Goal: Transaction & Acquisition: Purchase product/service

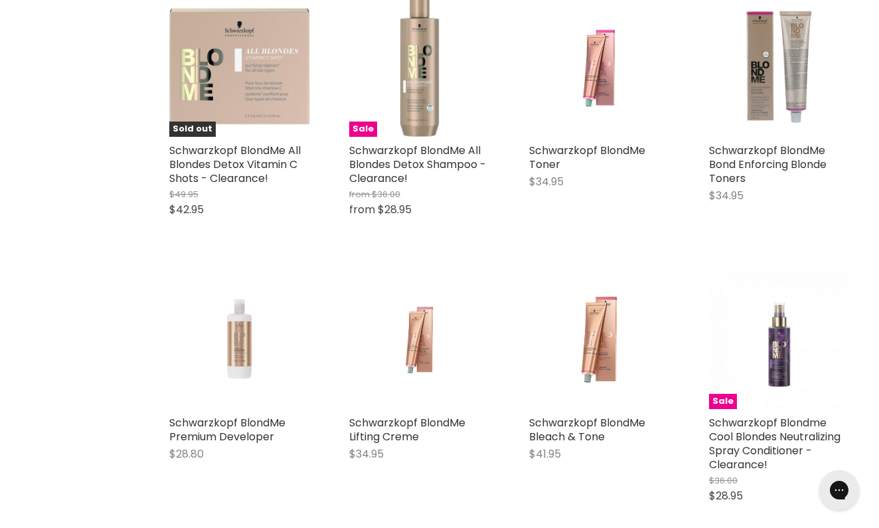
scroll to position [1975, 0]
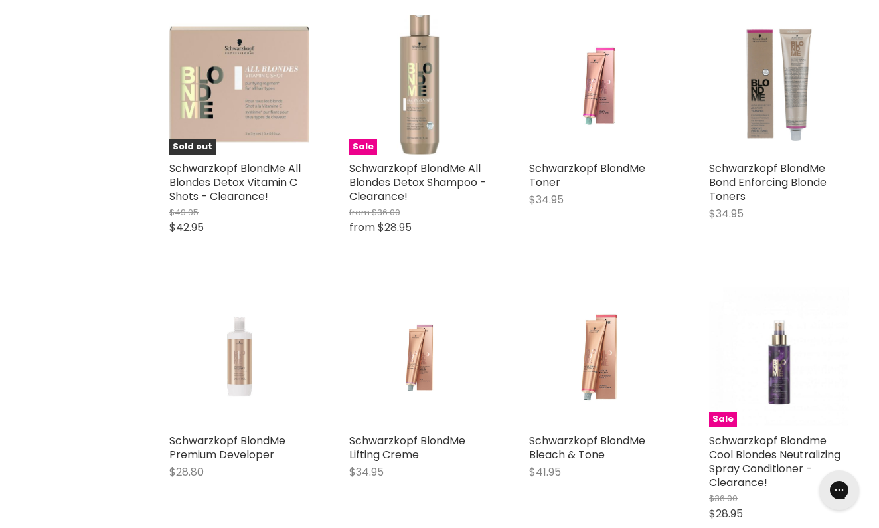
click at [240, 354] on img "Main content" at bounding box center [239, 357] width 93 height 140
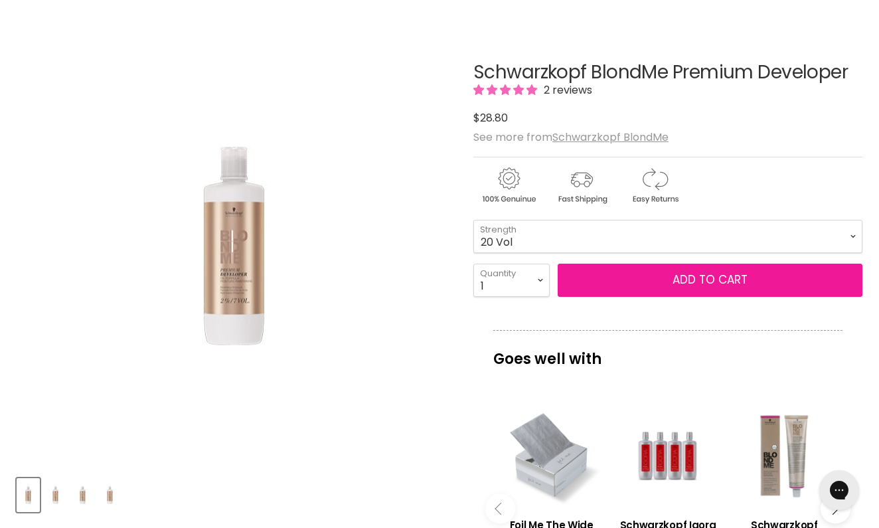
click at [693, 282] on button "Add to cart" at bounding box center [710, 280] width 305 height 33
click at [709, 280] on button "Add to cart" at bounding box center [710, 280] width 305 height 33
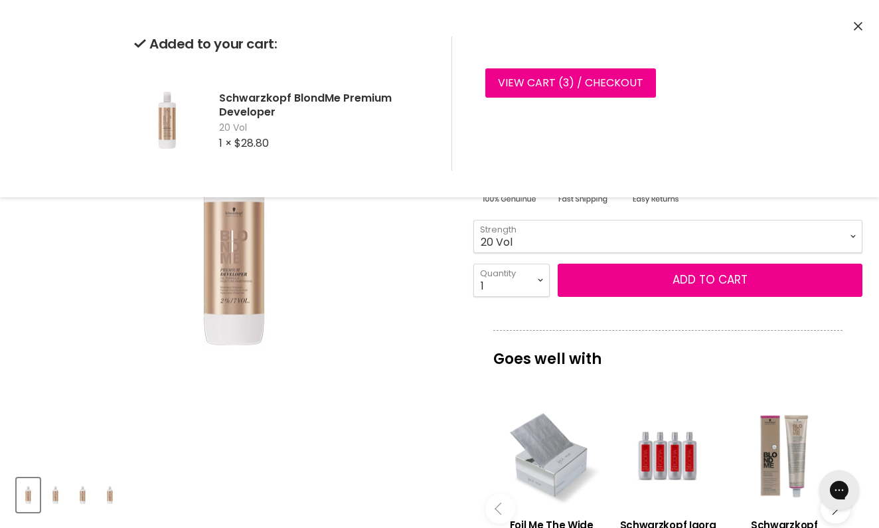
select select "7 Vol"
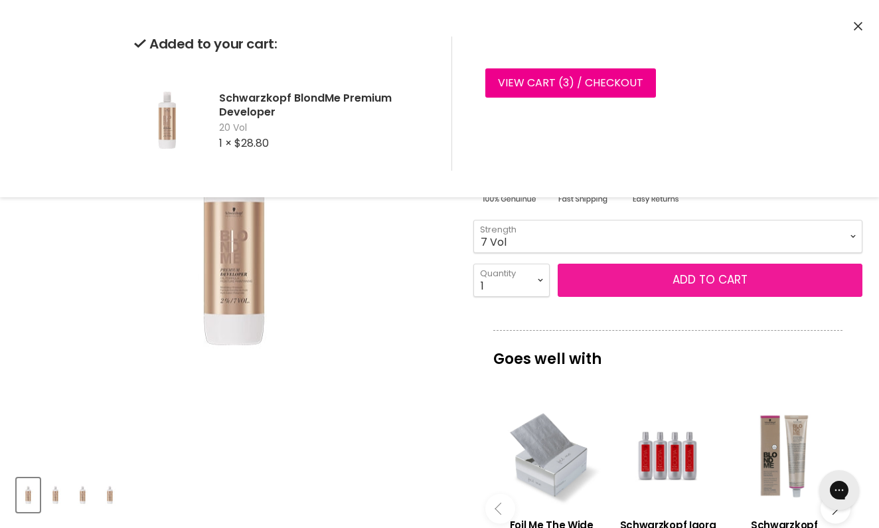
click at [702, 282] on button "Add to cart" at bounding box center [710, 280] width 305 height 33
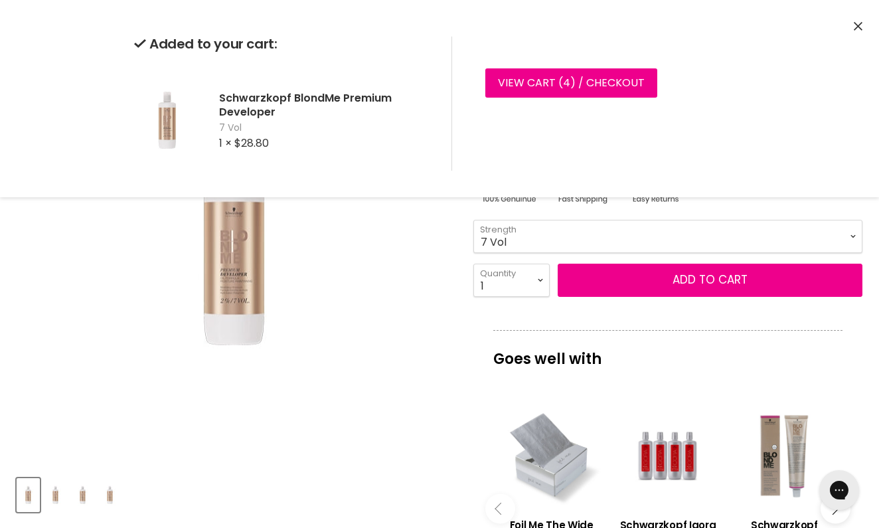
click at [862, 31] on button "Close" at bounding box center [858, 27] width 9 height 14
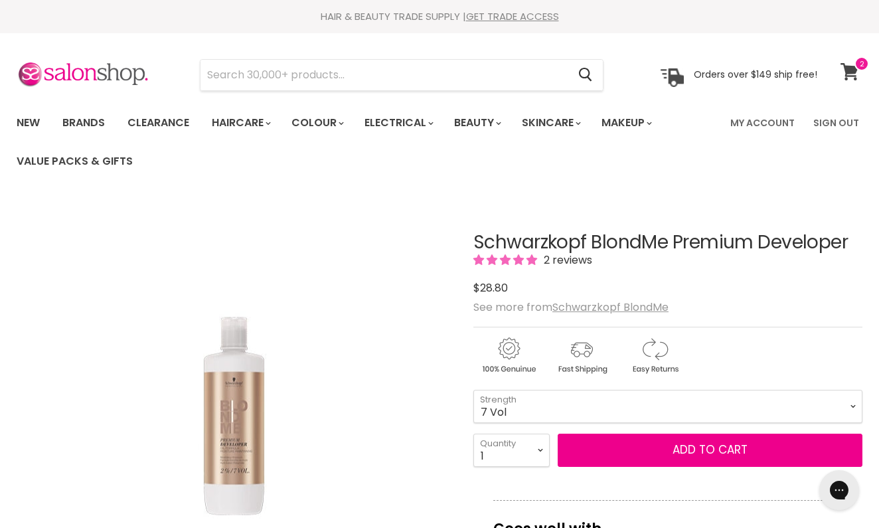
click at [847, 69] on icon at bounding box center [850, 71] width 18 height 17
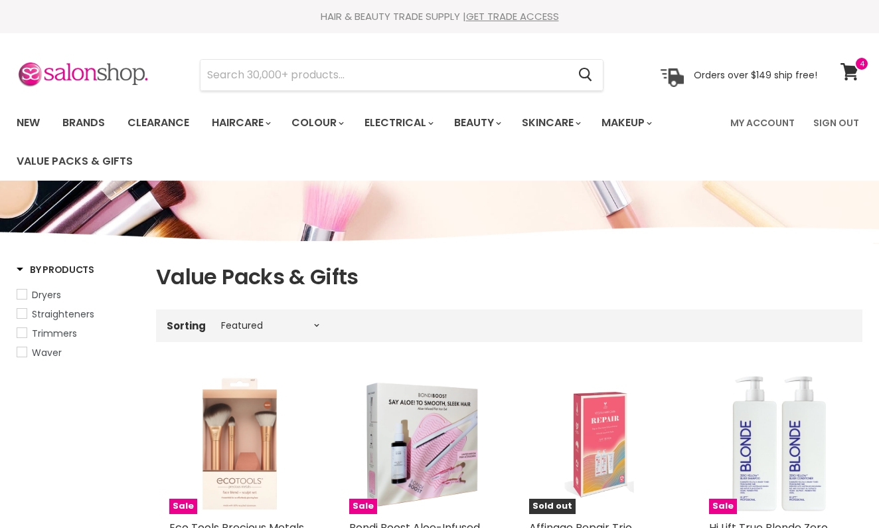
select select "manual"
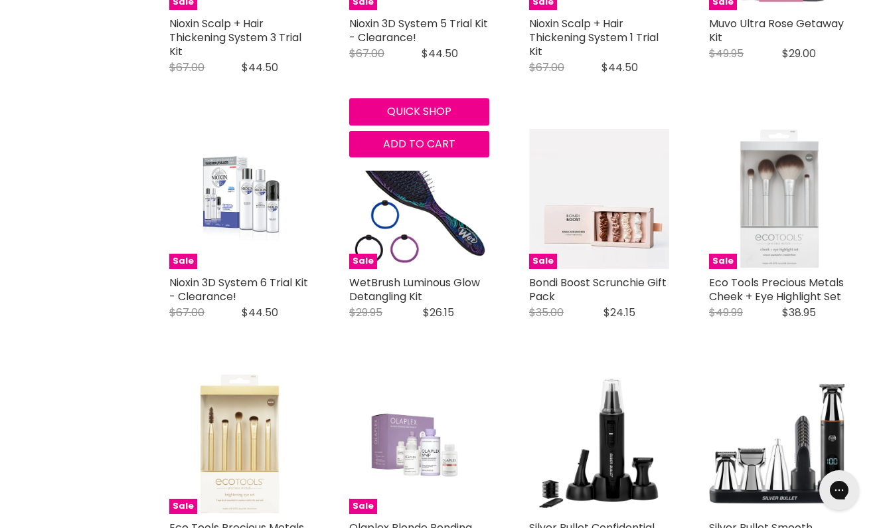
scroll to position [1516, 0]
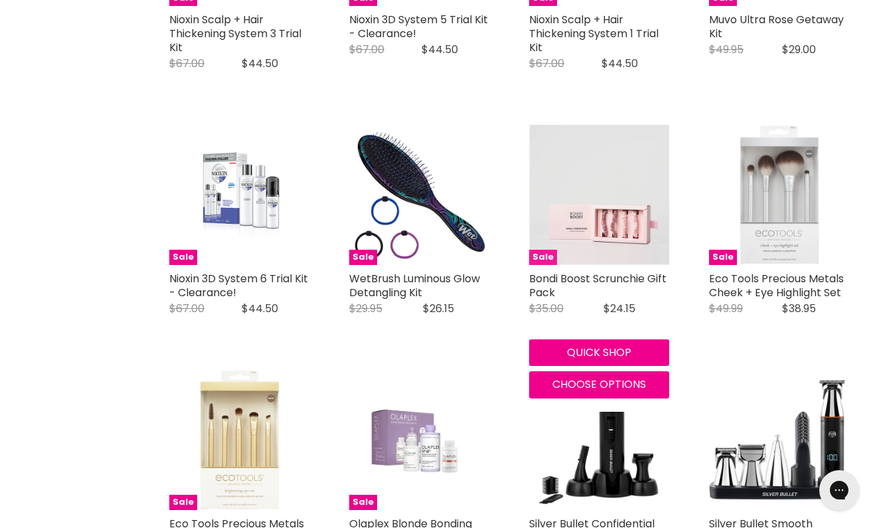
click at [649, 197] on img "Main content" at bounding box center [599, 195] width 140 height 140
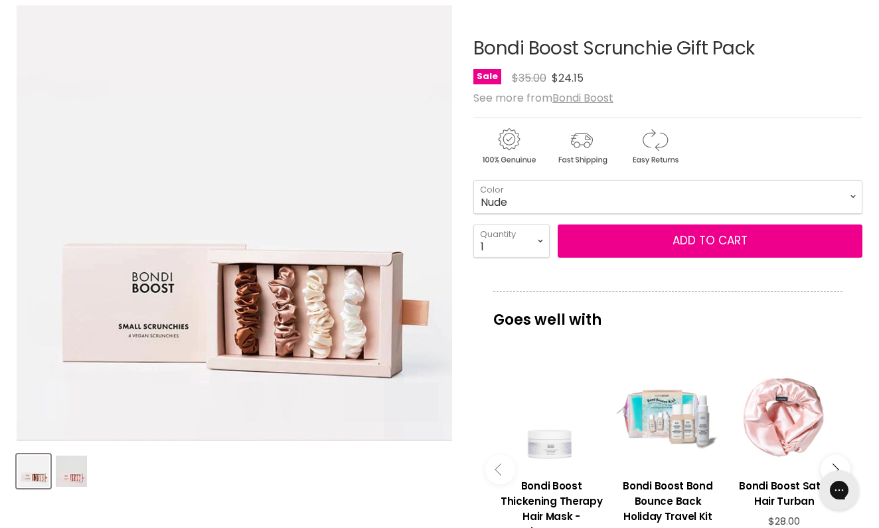
click at [75, 474] on img "Product thumbnails" at bounding box center [71, 471] width 31 height 31
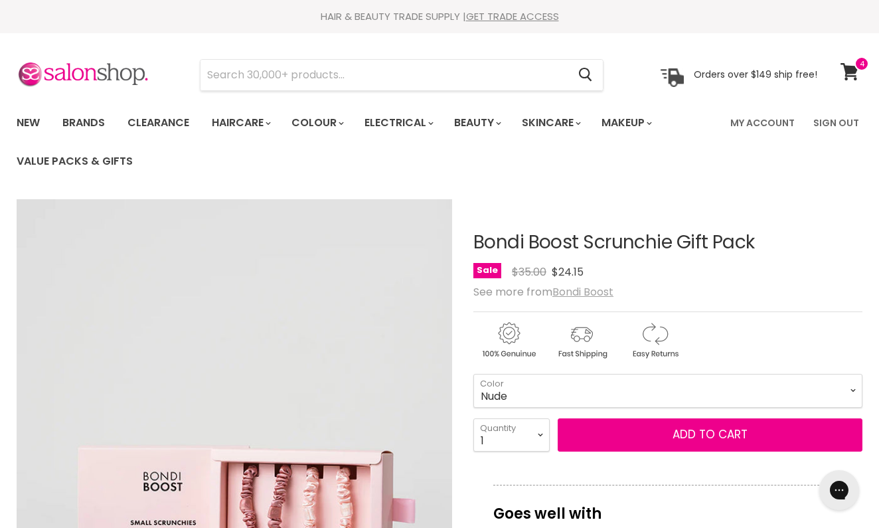
click at [570, 292] on u "Bondi Boost" at bounding box center [583, 291] width 61 height 15
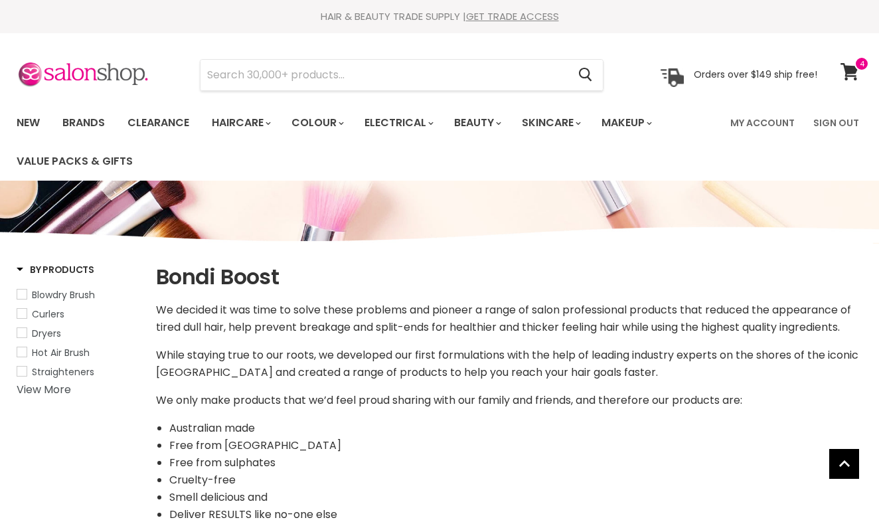
select select "manual"
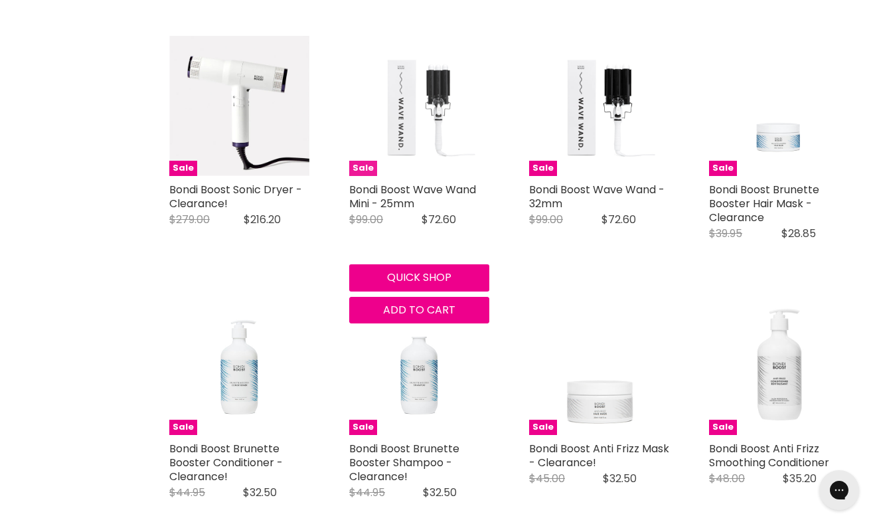
scroll to position [3012, 0]
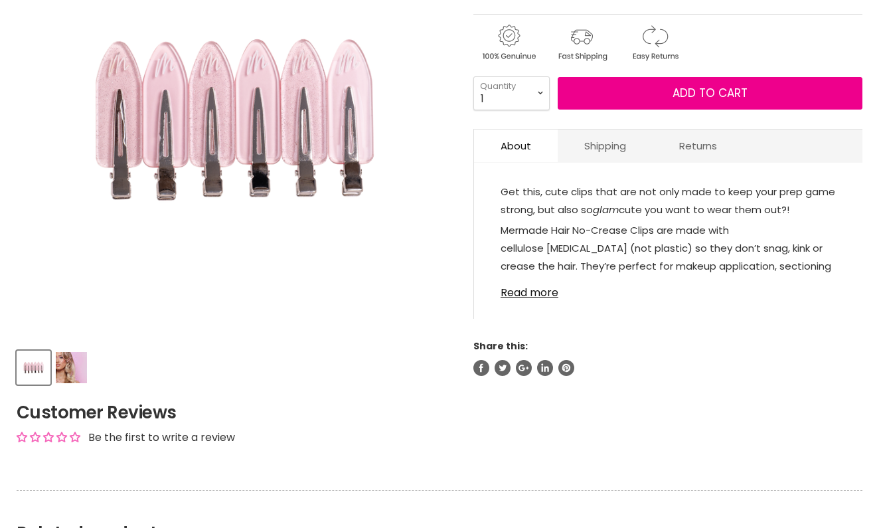
scroll to position [323, 0]
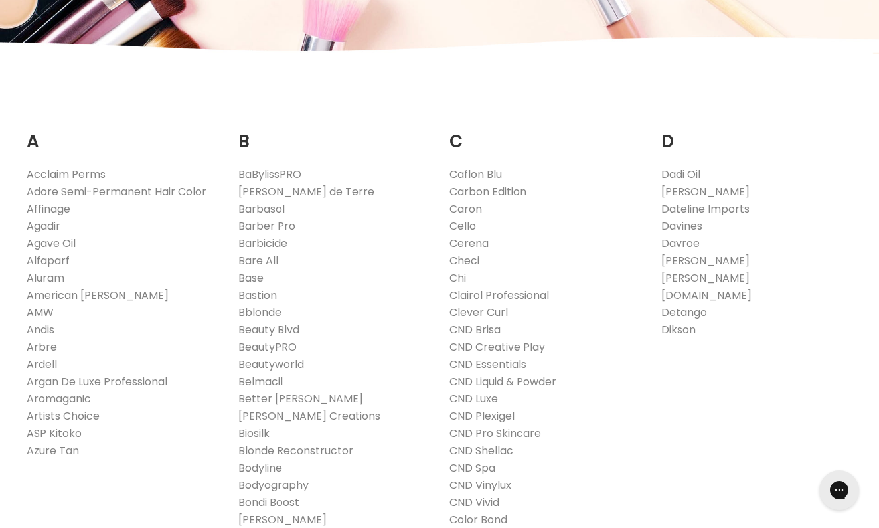
scroll to position [291, 0]
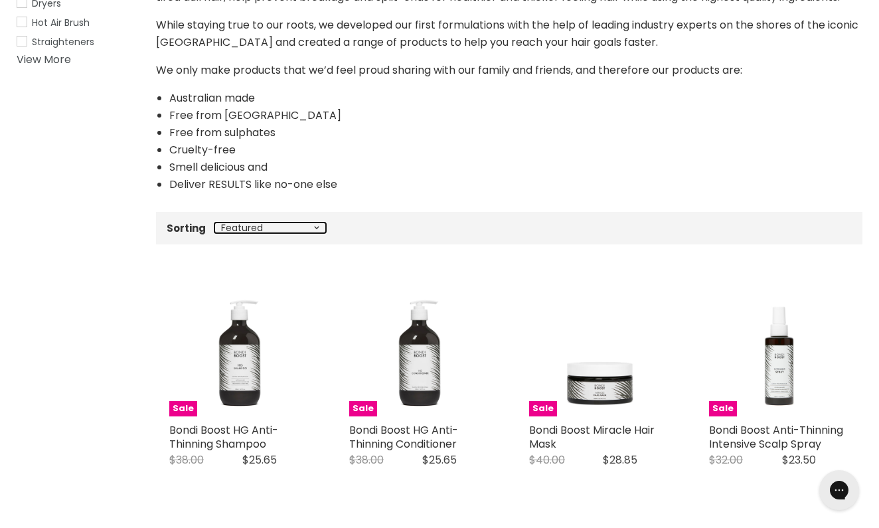
select select "price-ascending"
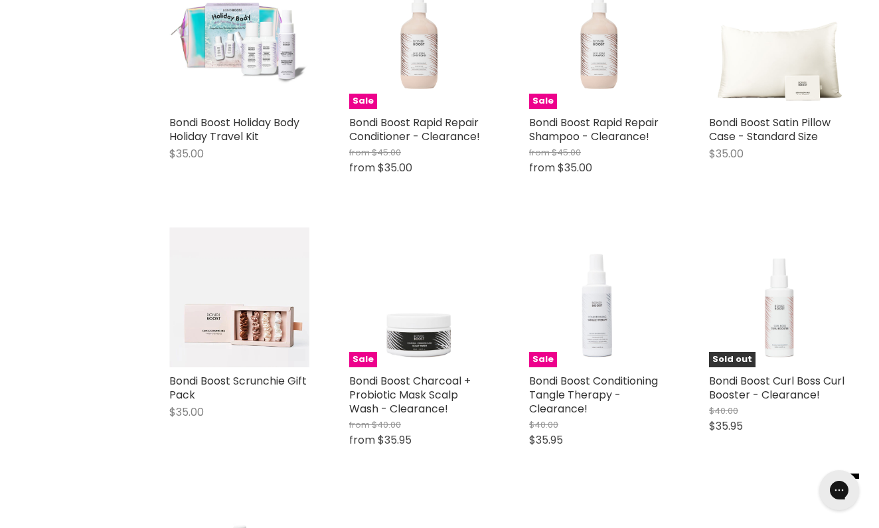
scroll to position [2205, 0]
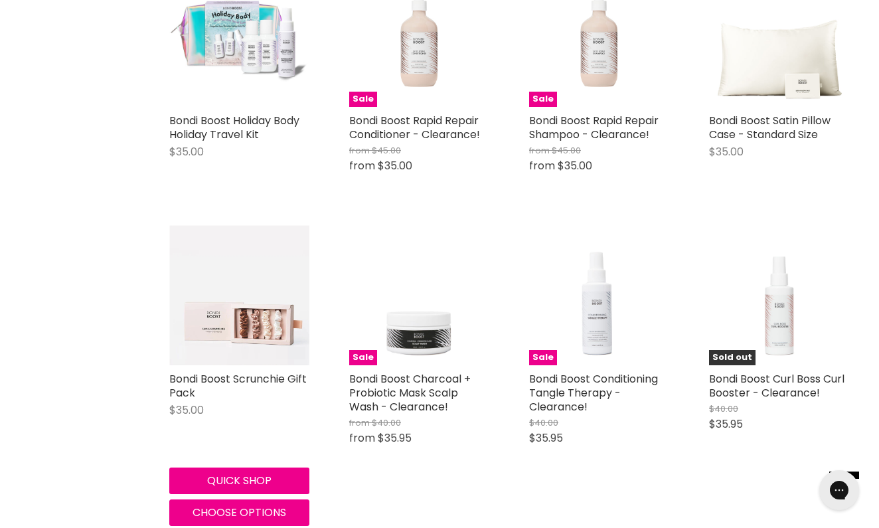
click at [244, 290] on img "Main content" at bounding box center [239, 295] width 140 height 140
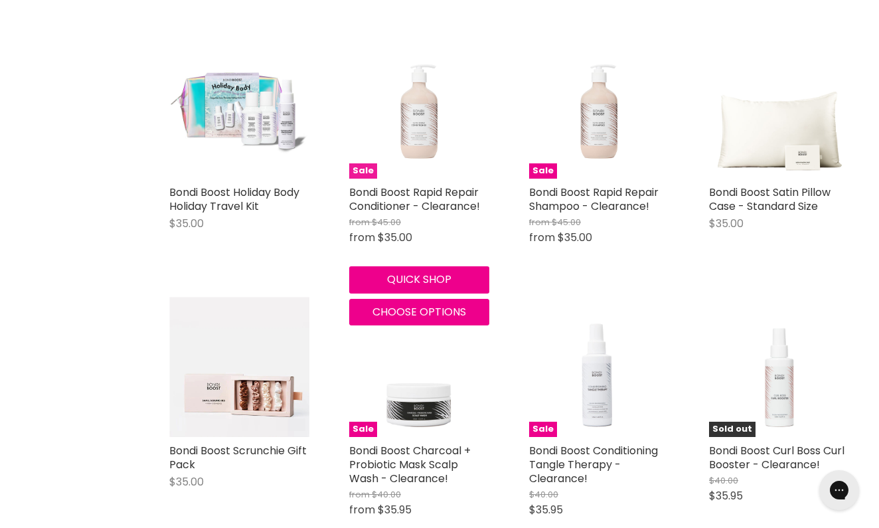
scroll to position [2118, 0]
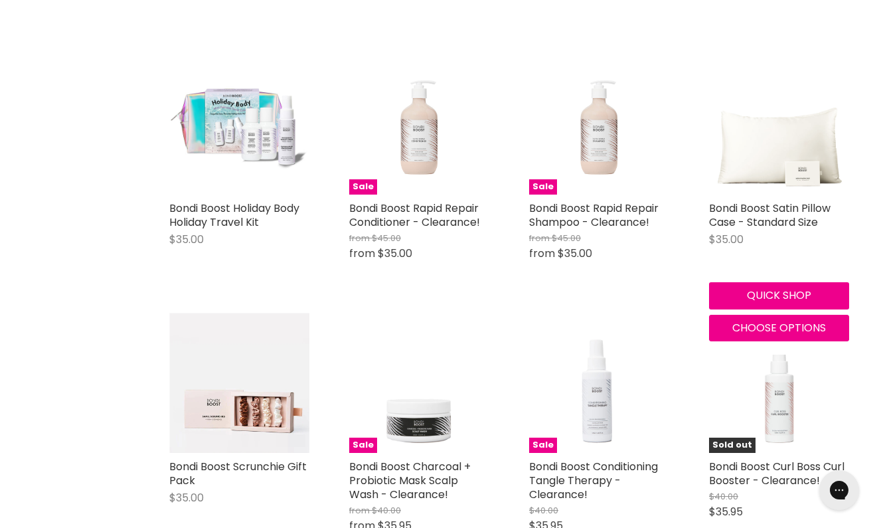
click at [757, 155] on img "Main content" at bounding box center [779, 124] width 140 height 140
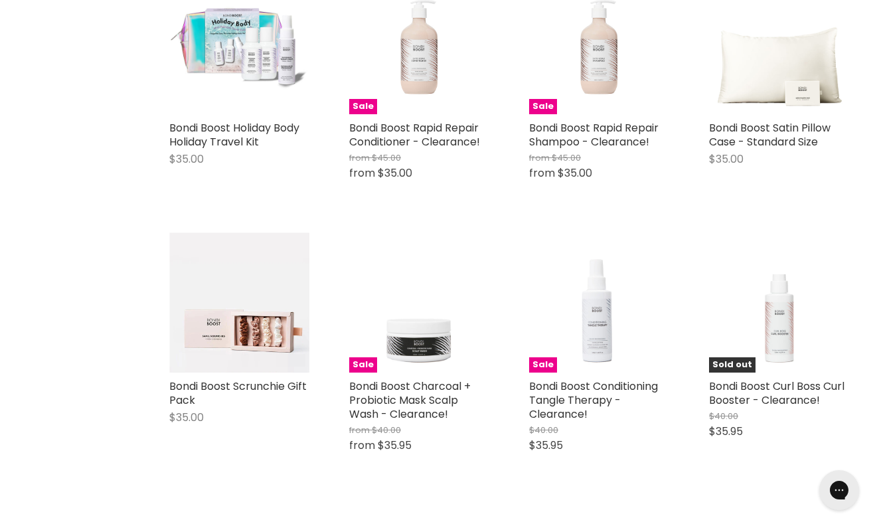
scroll to position [2217, 0]
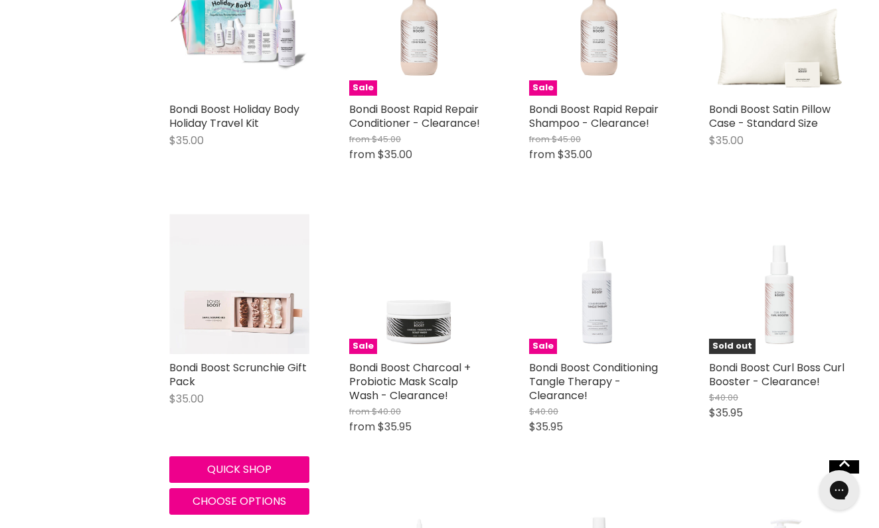
click at [225, 336] on img "Main content" at bounding box center [239, 284] width 140 height 140
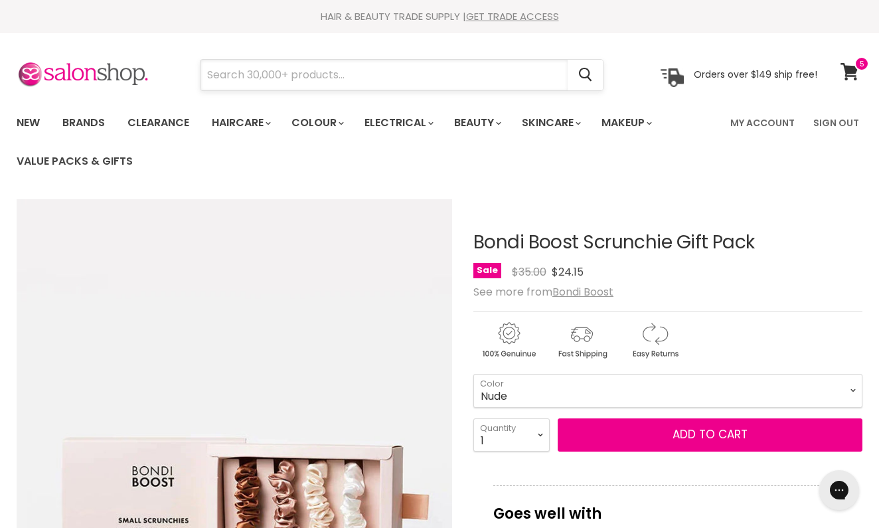
click at [337, 70] on input "Search" at bounding box center [384, 75] width 367 height 31
click at [85, 158] on link "Value Packs & Gifts" at bounding box center [75, 161] width 136 height 28
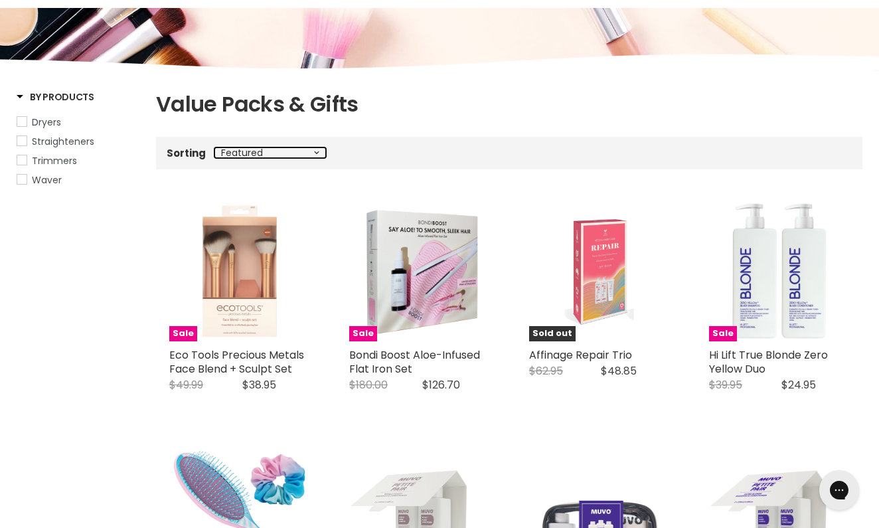
select select "price-ascending"
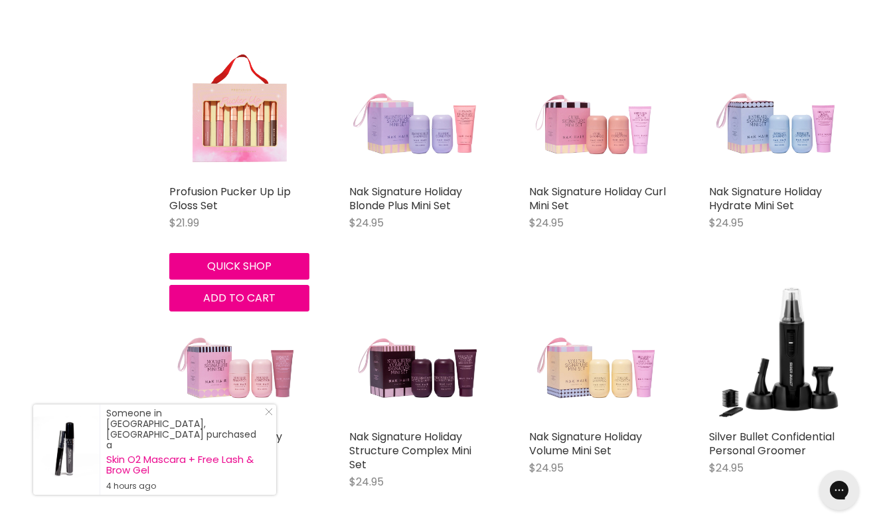
scroll to position [611, 0]
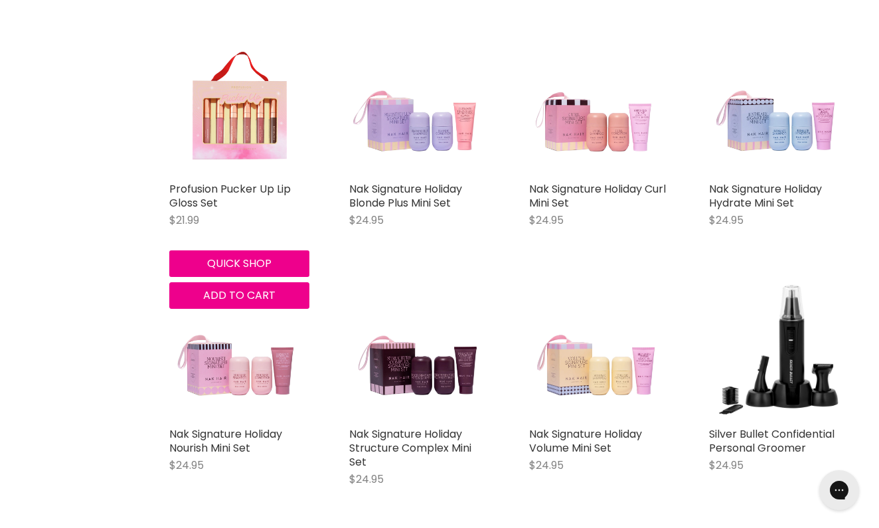
click at [280, 148] on img "Main content" at bounding box center [239, 105] width 140 height 140
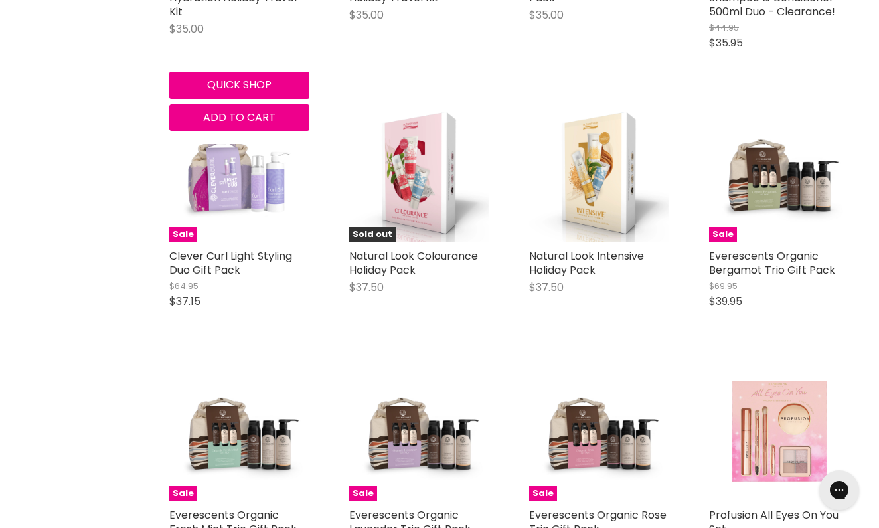
scroll to position [2898, 0]
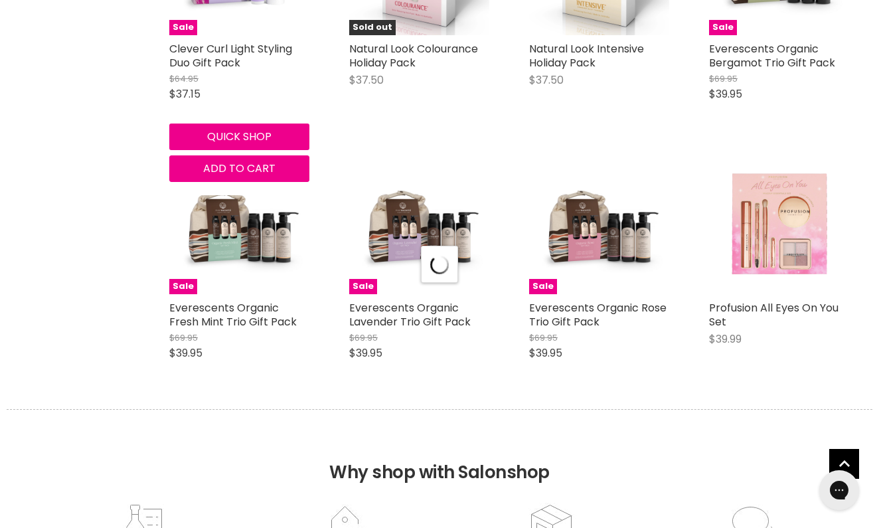
select select "price-ascending"
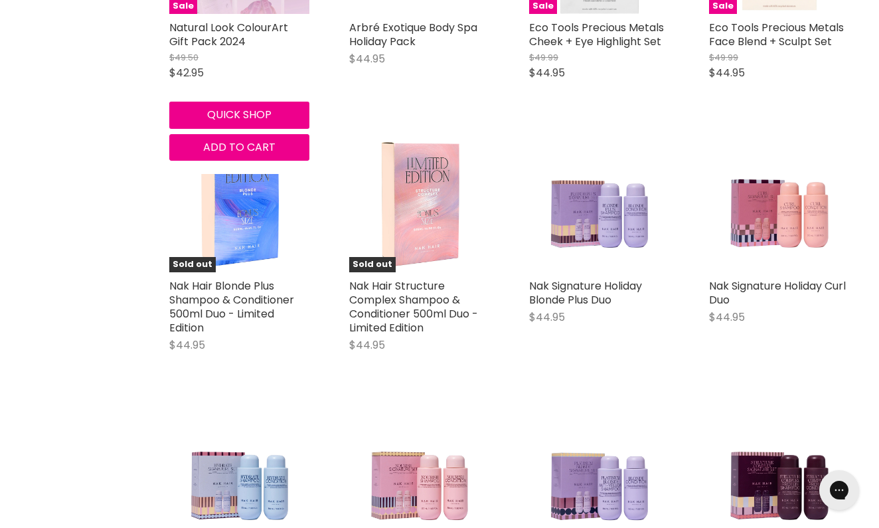
scroll to position [4431, 0]
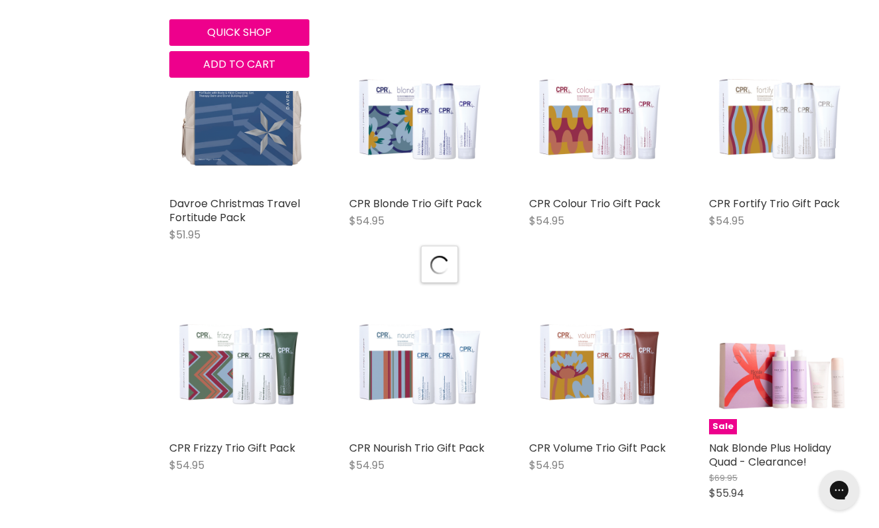
select select "price-ascending"
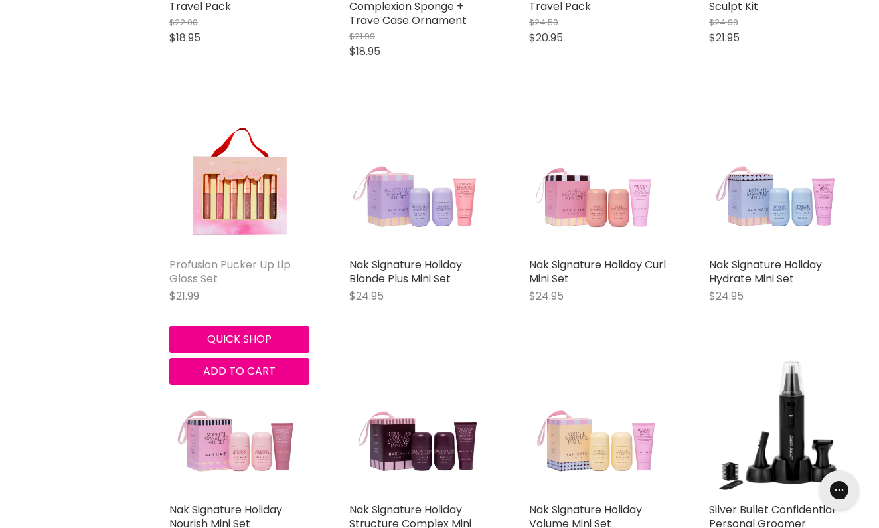
scroll to position [534, 1]
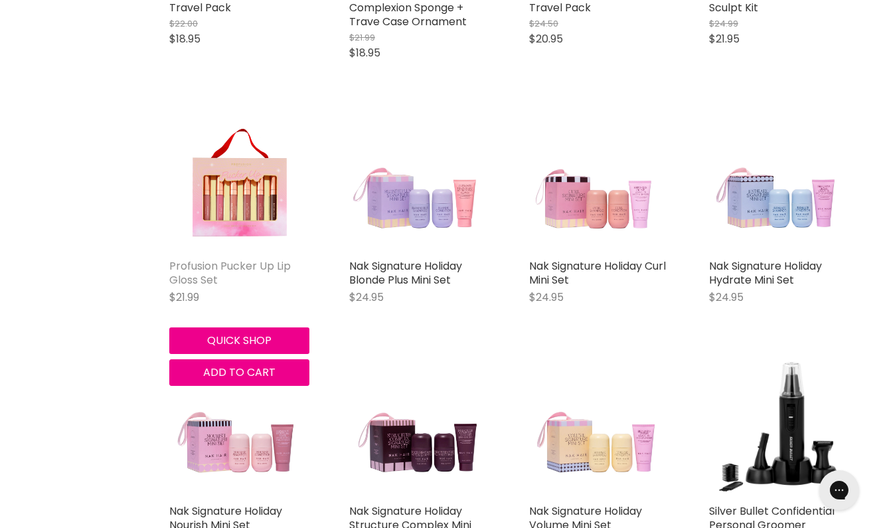
click at [248, 261] on link "Profusion Pucker Up Lip Gloss Set" at bounding box center [230, 272] width 122 height 29
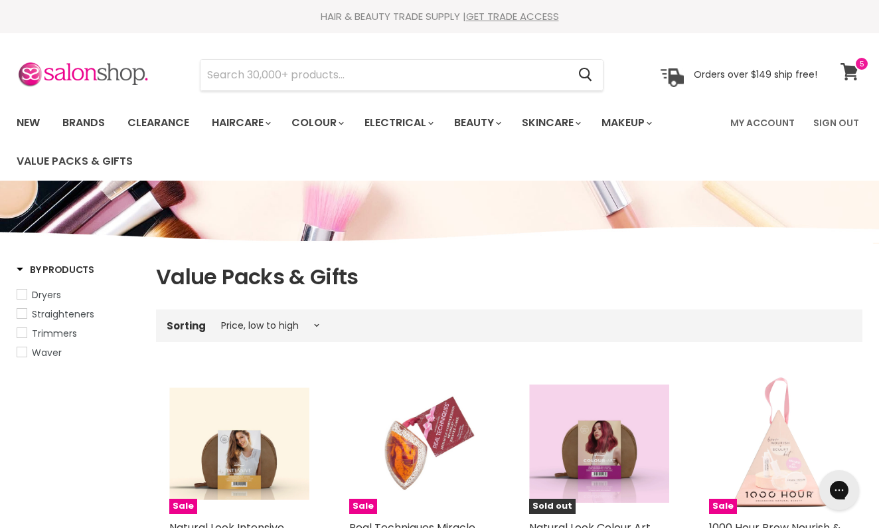
click at [841, 74] on icon at bounding box center [850, 71] width 19 height 17
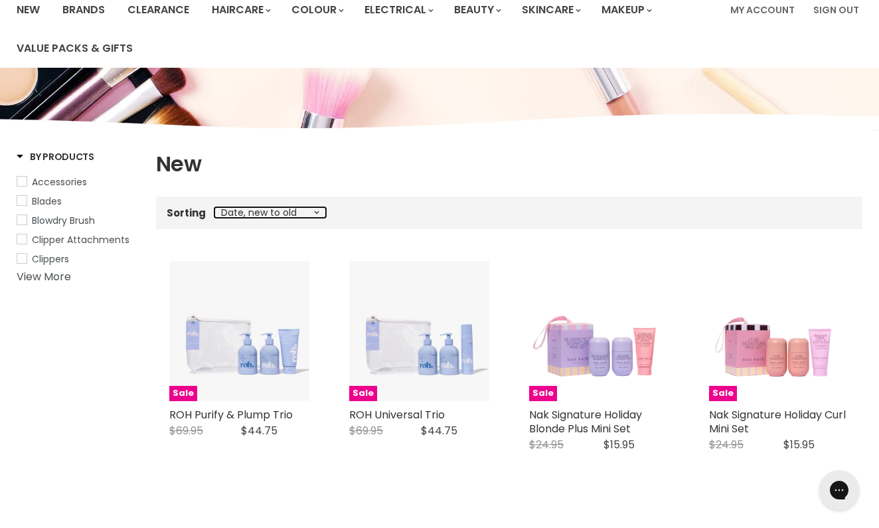
select select "price-ascending"
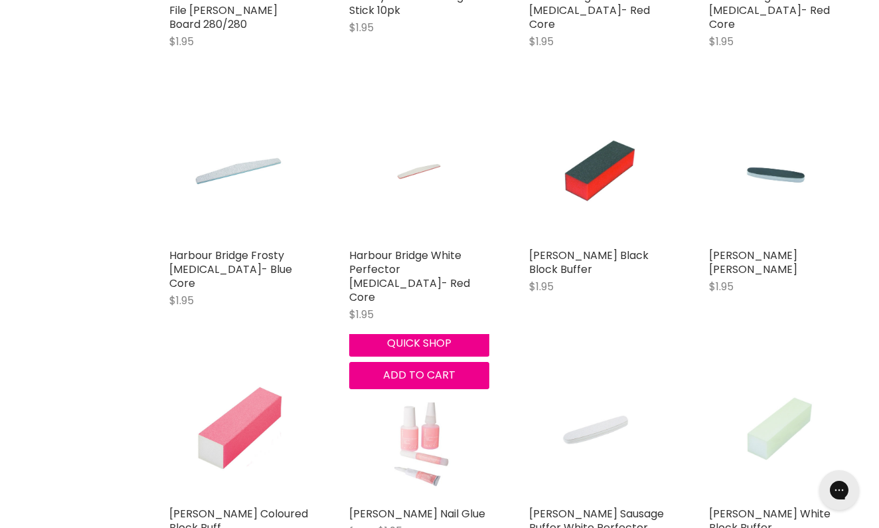
scroll to position [2107, 0]
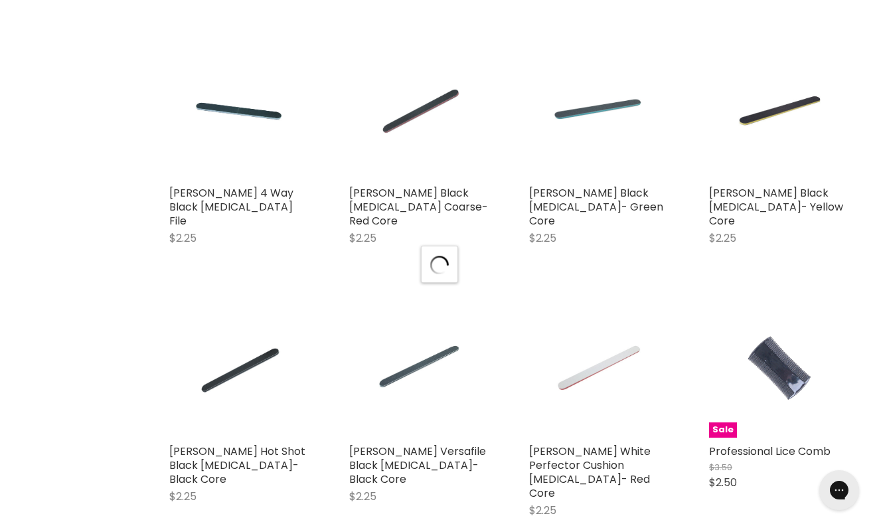
select select "price-ascending"
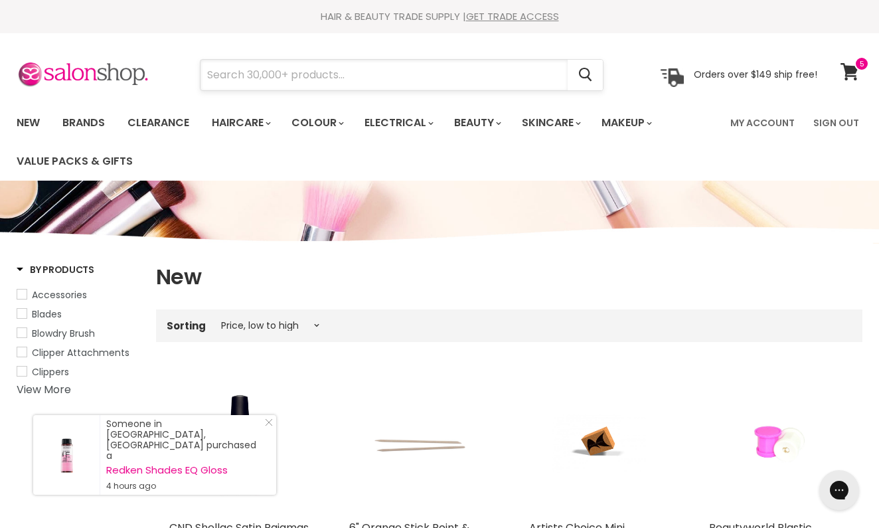
click at [319, 88] on input "Search" at bounding box center [384, 75] width 367 height 31
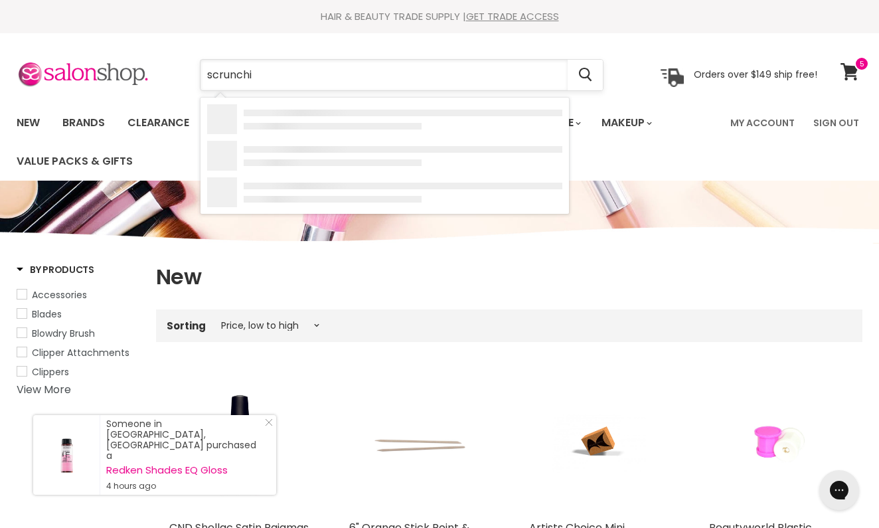
type input "scrunchie"
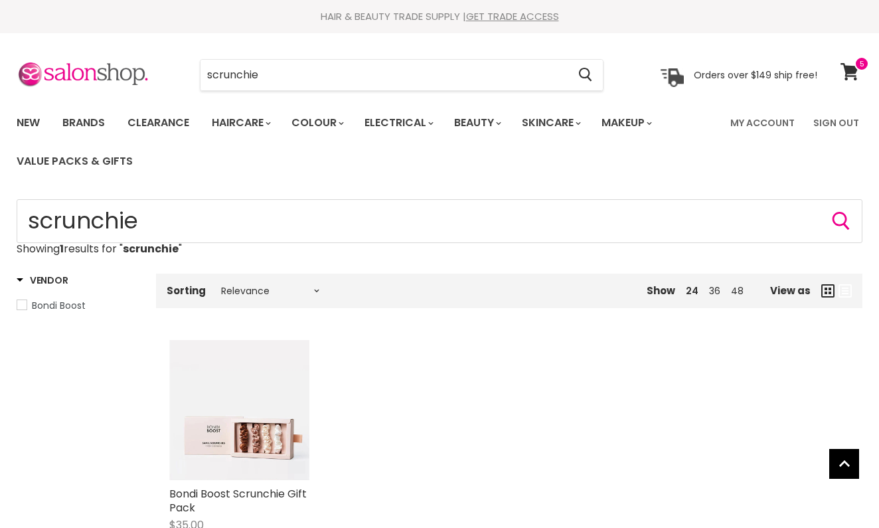
scroll to position [169, 0]
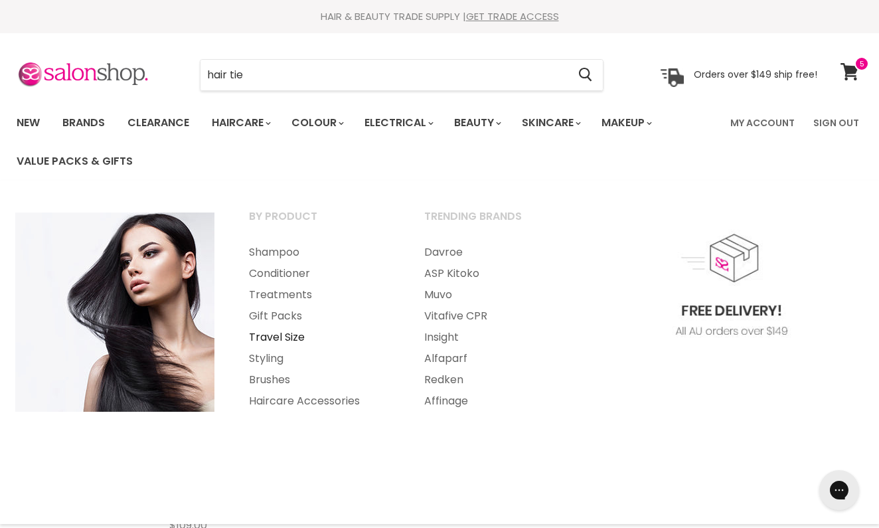
click at [272, 341] on link "Travel Size" at bounding box center [318, 337] width 173 height 21
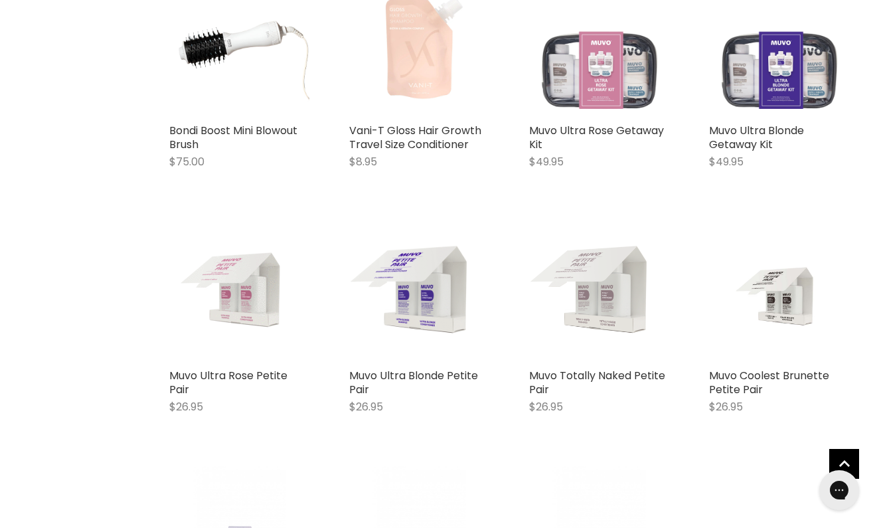
scroll to position [1222, 0]
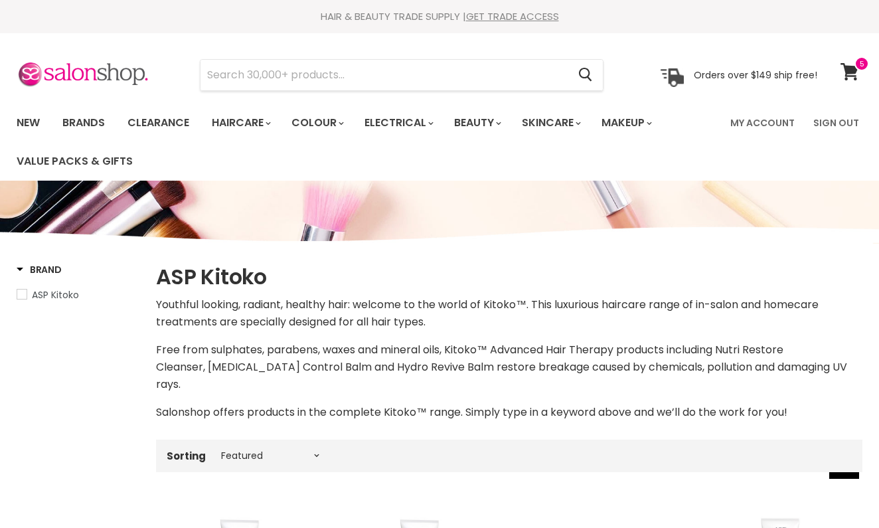
select select "manual"
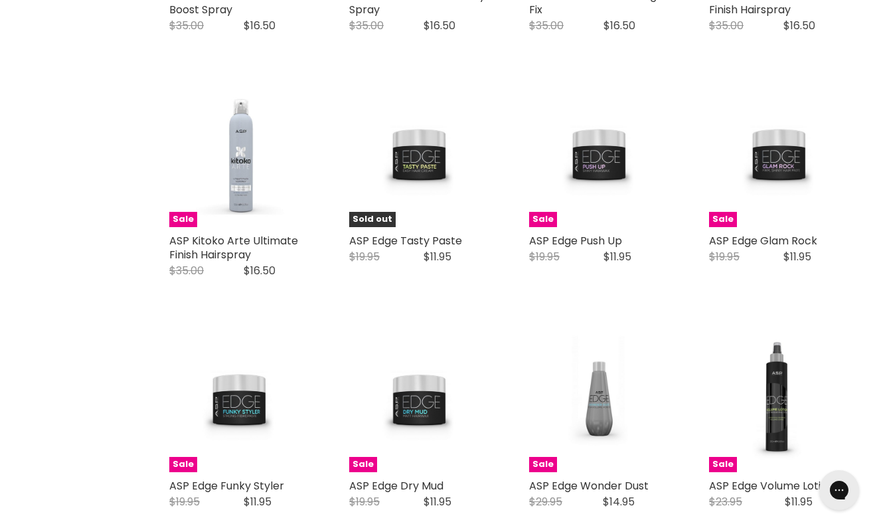
scroll to position [3238, 0]
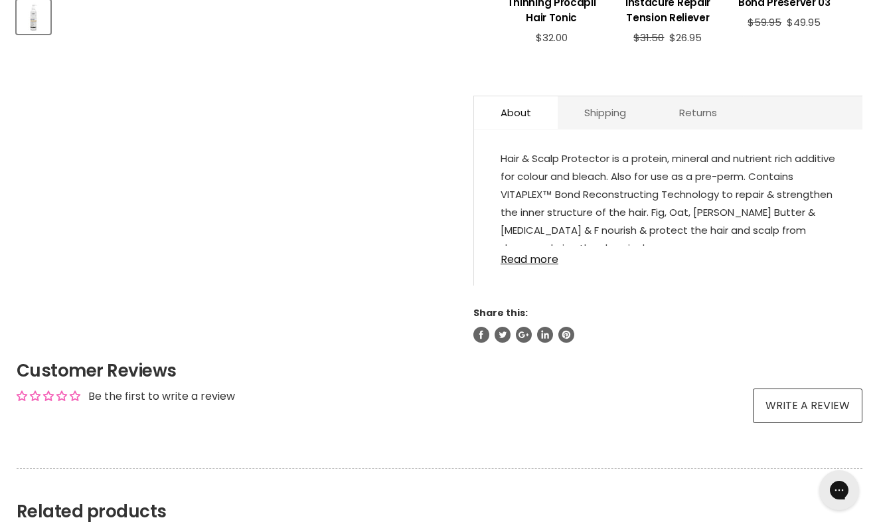
scroll to position [650, 0]
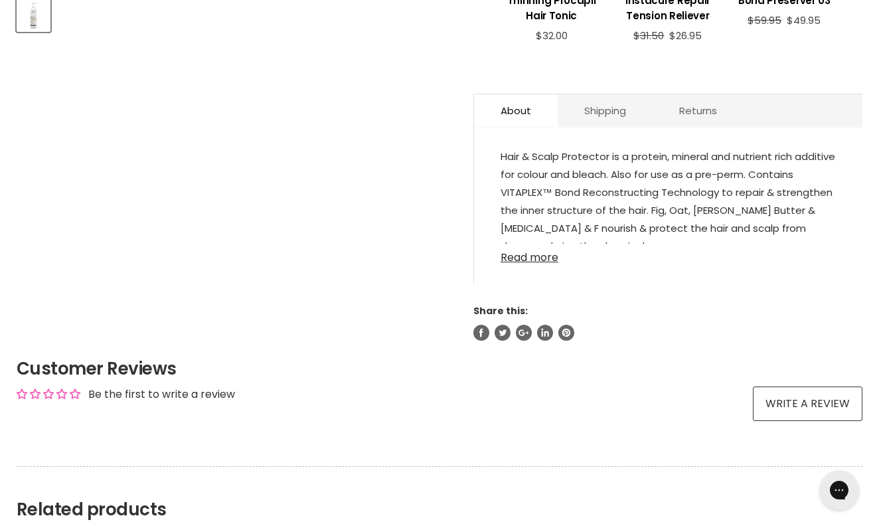
click at [541, 259] on link "Read more" at bounding box center [668, 254] width 335 height 20
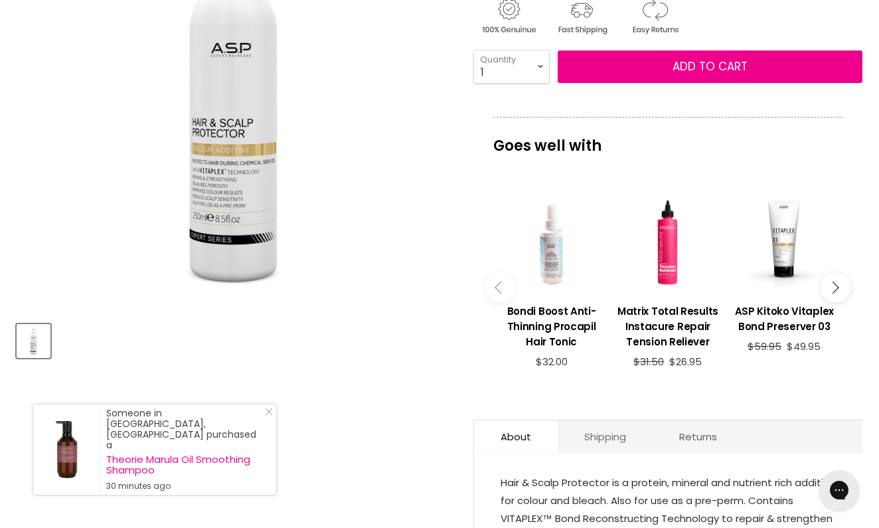
scroll to position [260, 0]
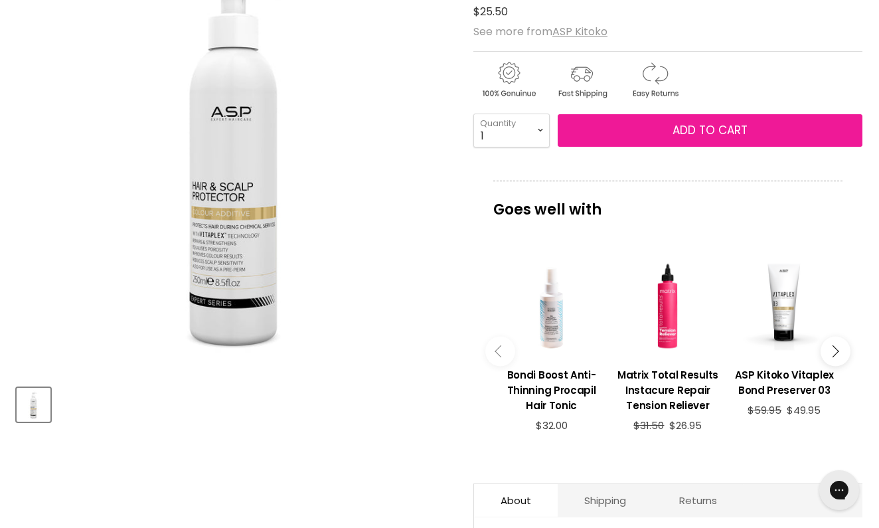
click at [684, 132] on span "Add to cart" at bounding box center [710, 130] width 75 height 16
click at [689, 134] on span "Add to cart" at bounding box center [710, 130] width 75 height 16
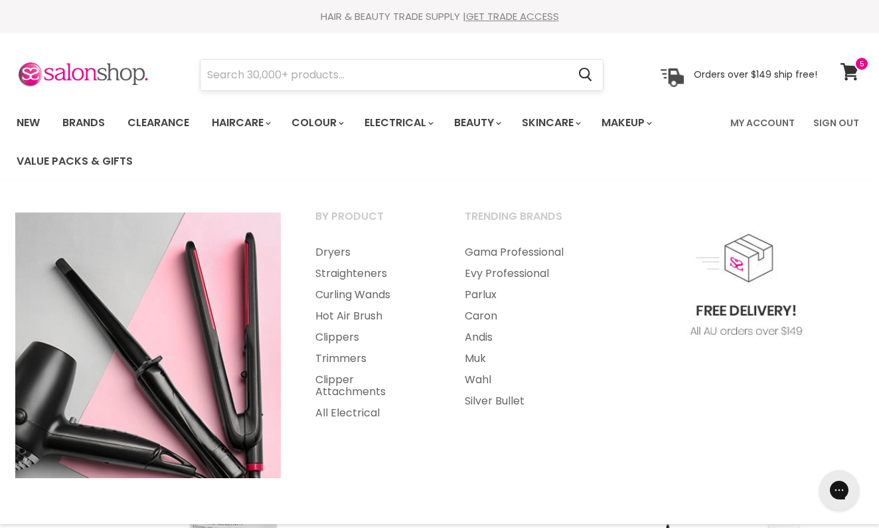
scroll to position [0, 0]
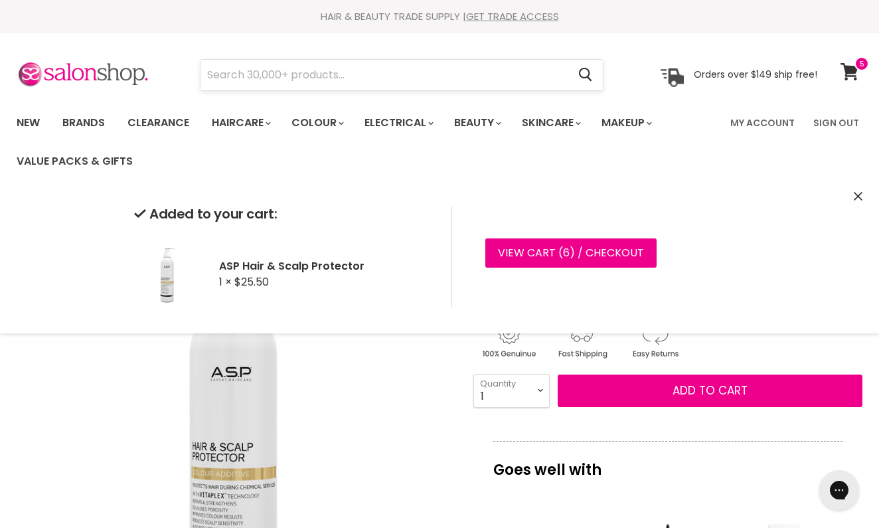
click at [438, 72] on input "Search" at bounding box center [384, 75] width 367 height 31
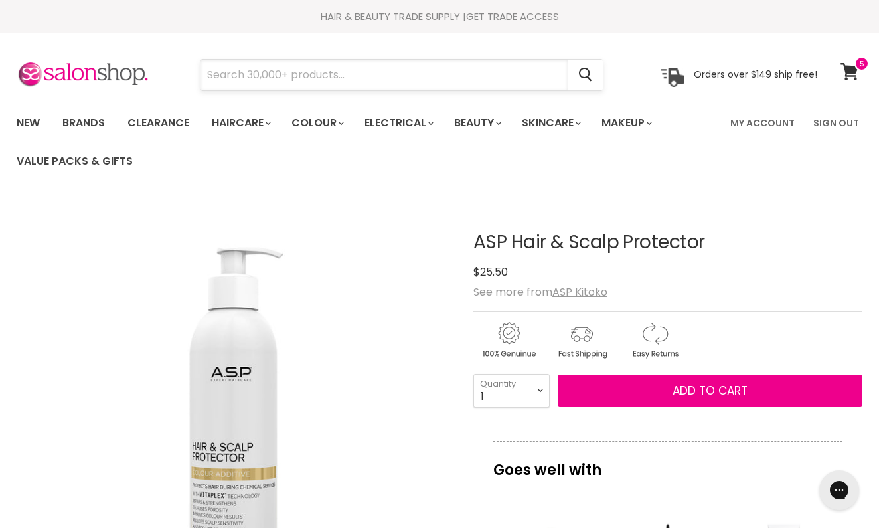
click at [431, 76] on input "Search" at bounding box center [384, 75] width 367 height 31
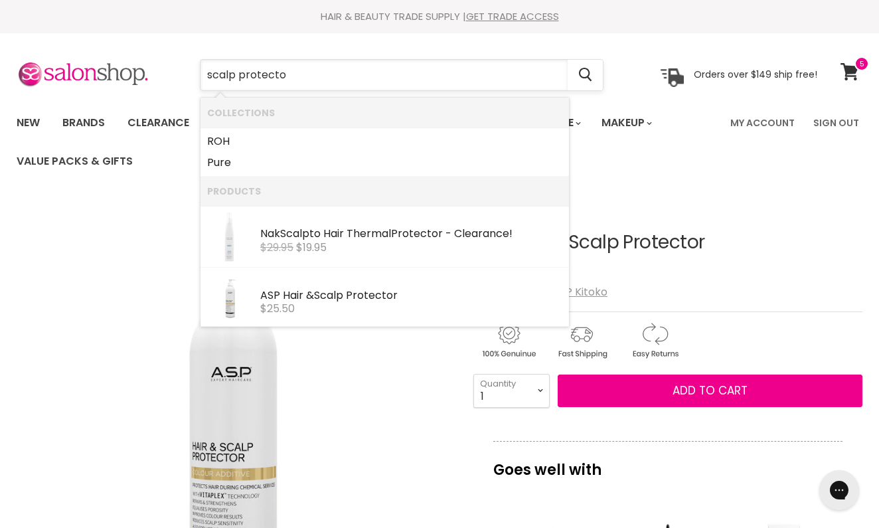
type input "scalp protector"
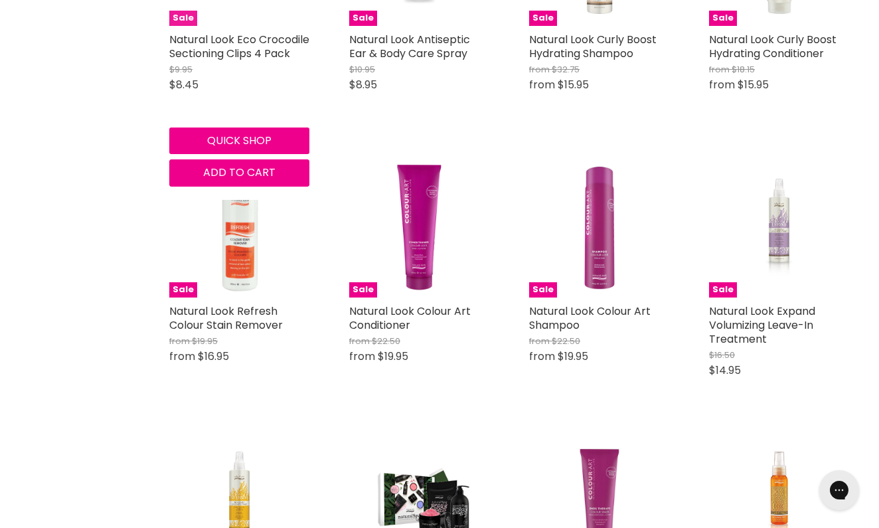
scroll to position [6128, 0]
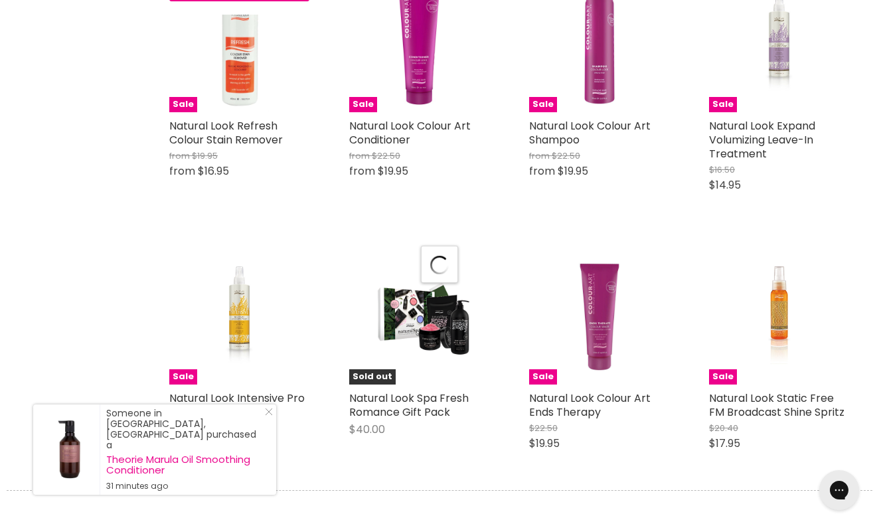
scroll to position [6298, 0]
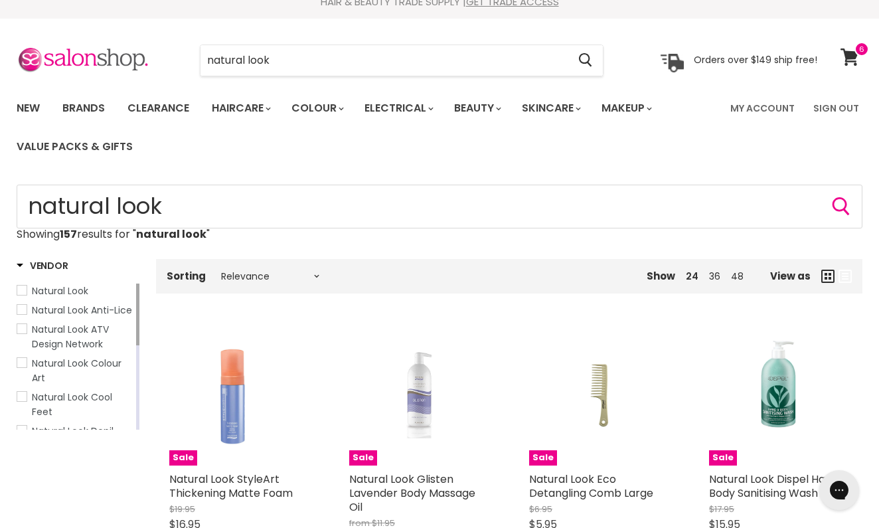
scroll to position [16, 0]
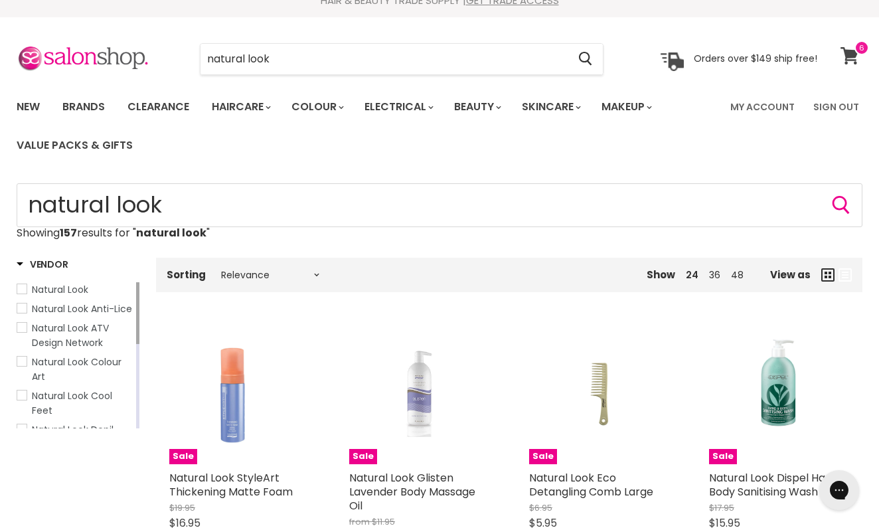
click at [848, 55] on icon at bounding box center [850, 55] width 18 height 17
